Goal: Task Accomplishment & Management: Use online tool/utility

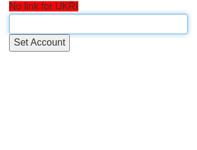
click at [72, 23] on input "text" at bounding box center [98, 24] width 179 height 20
click at [73, 25] on input "text" at bounding box center [98, 24] width 179 height 20
type input "UKRI"
drag, startPoint x: 30, startPoint y: 23, endPoint x: -46, endPoint y: 28, distance: 75.9
click at [37, 22] on input "text" at bounding box center [98, 24] width 179 height 20
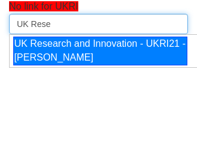
click at [120, 55] on div "UK Research and Innovation - UKRI21 - Dave Gleeson" at bounding box center [100, 51] width 174 height 29
type input "UK Research and Innovation - UKRI21 - Dave Gleeson"
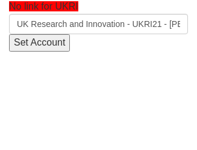
click at [45, 49] on input "Set Account" at bounding box center [39, 42] width 61 height 17
